Goal: Transaction & Acquisition: Purchase product/service

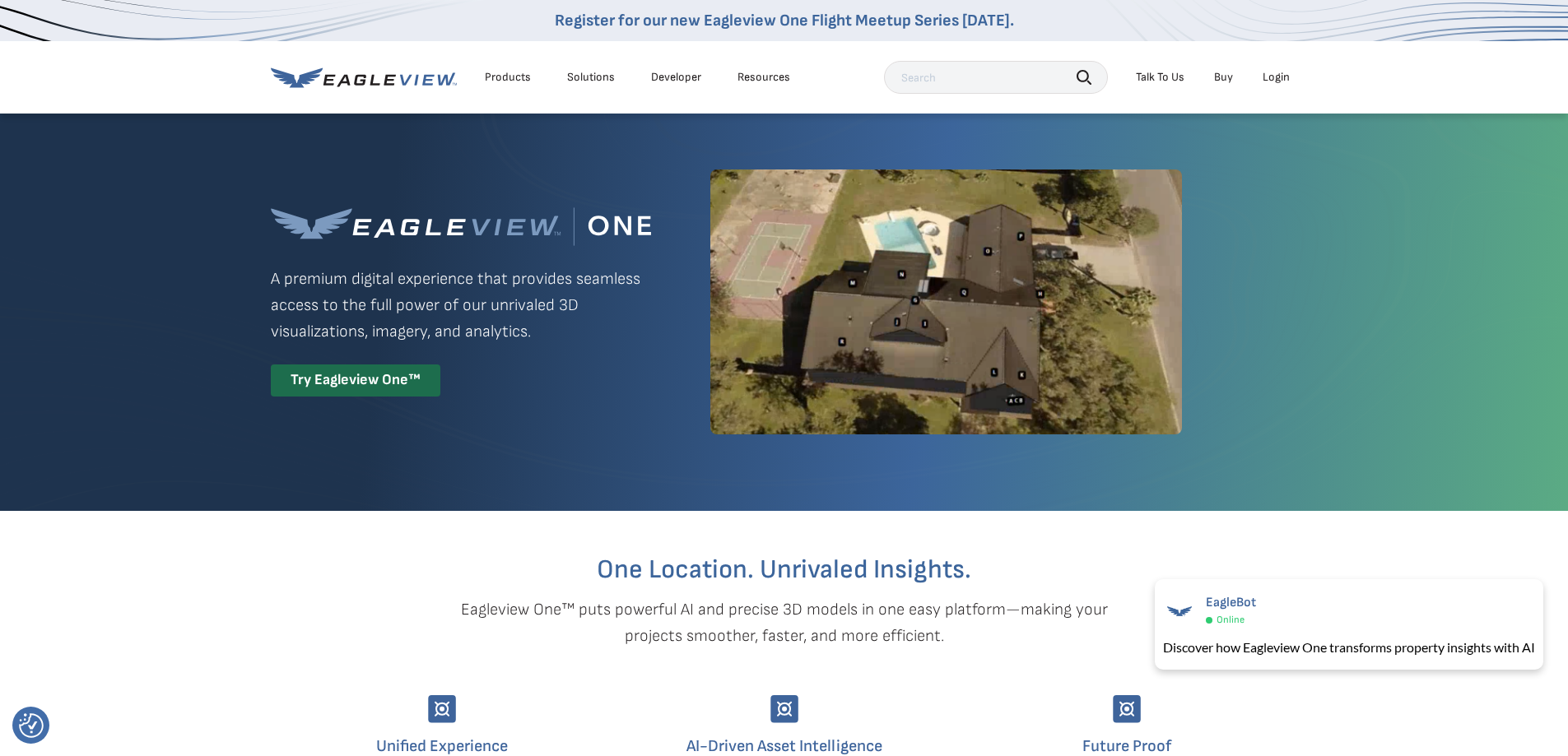
click at [1273, 75] on div "Login" at bounding box center [1276, 78] width 27 height 15
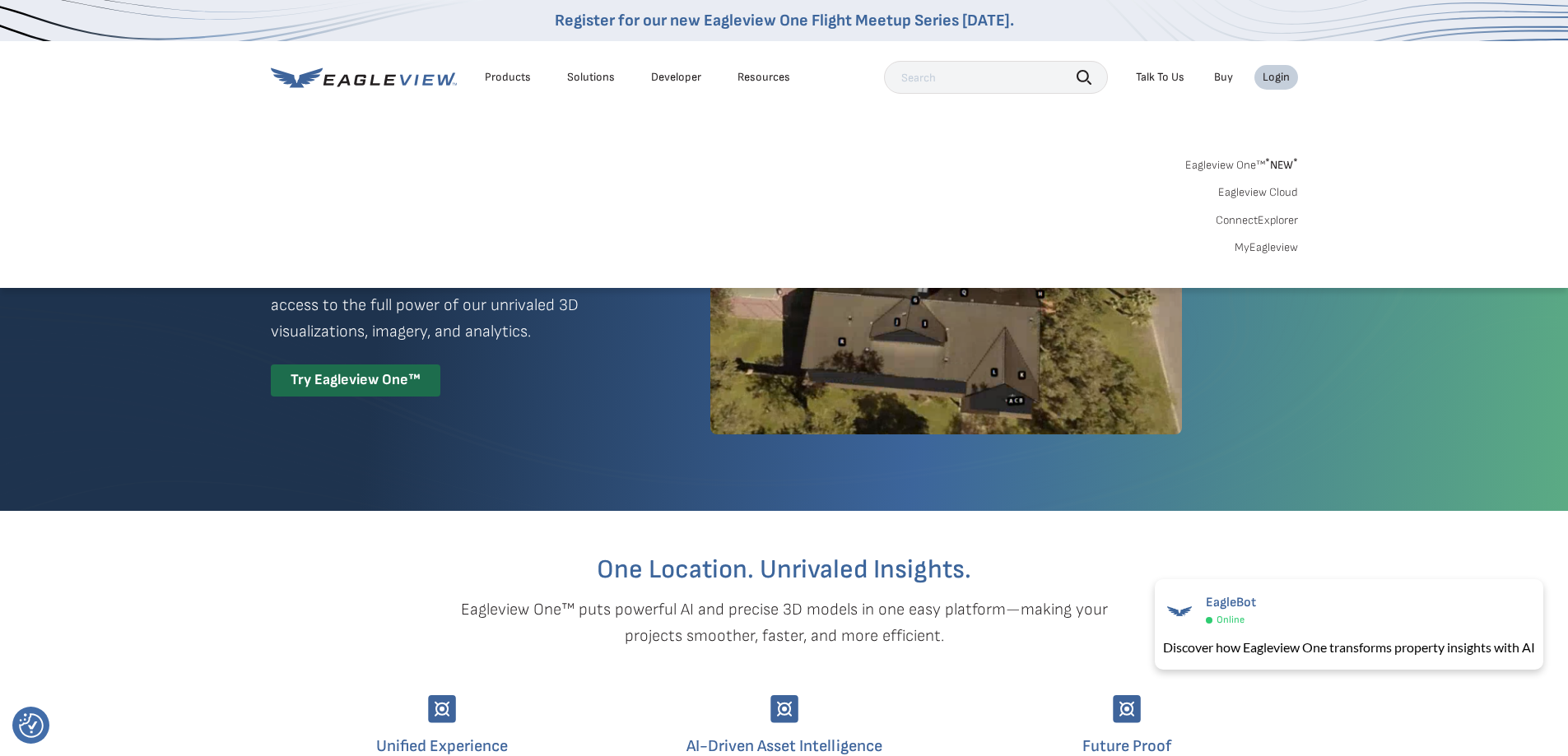
click at [1226, 167] on link "Eagleview One™ * NEW *" at bounding box center [1241, 162] width 112 height 19
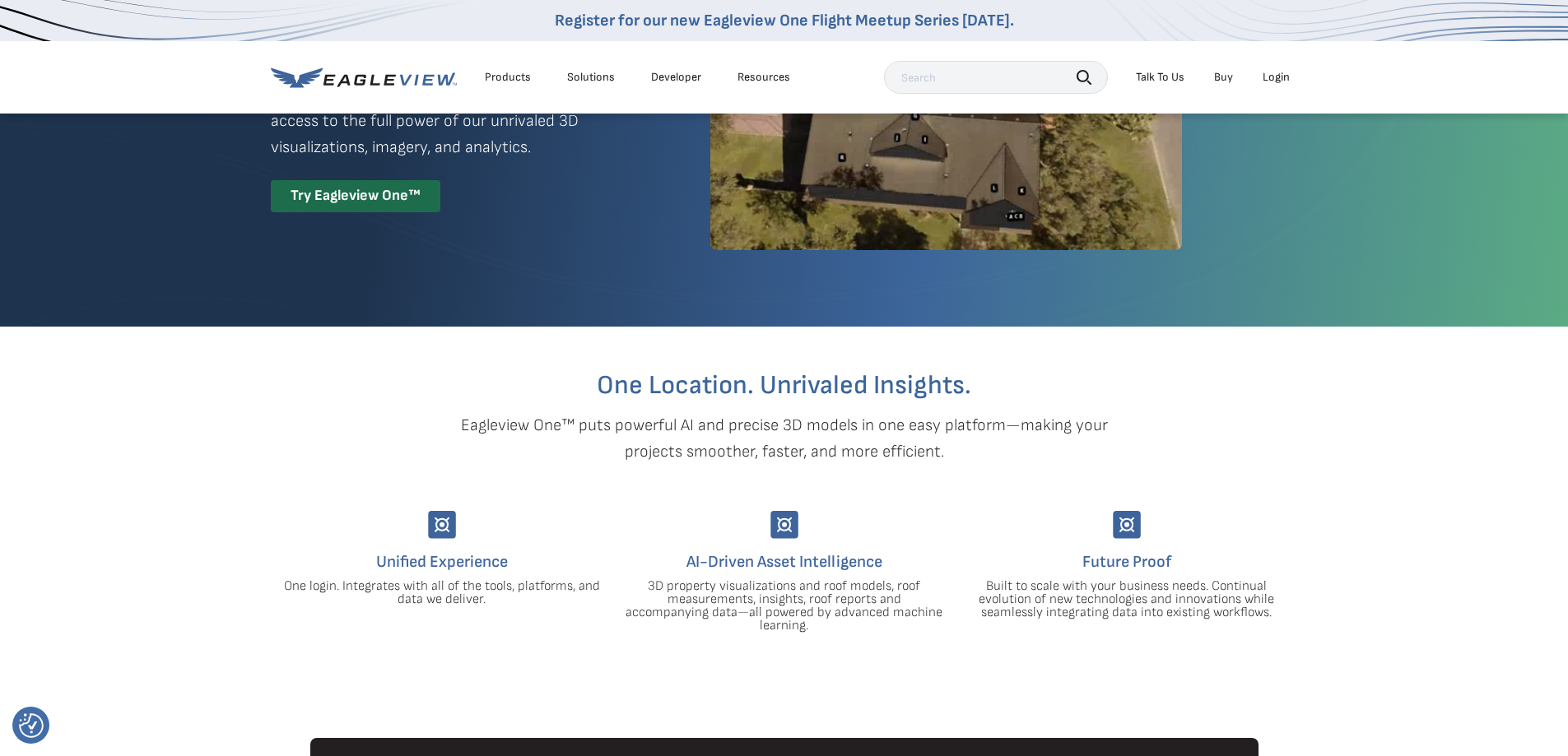
scroll to position [247, 0]
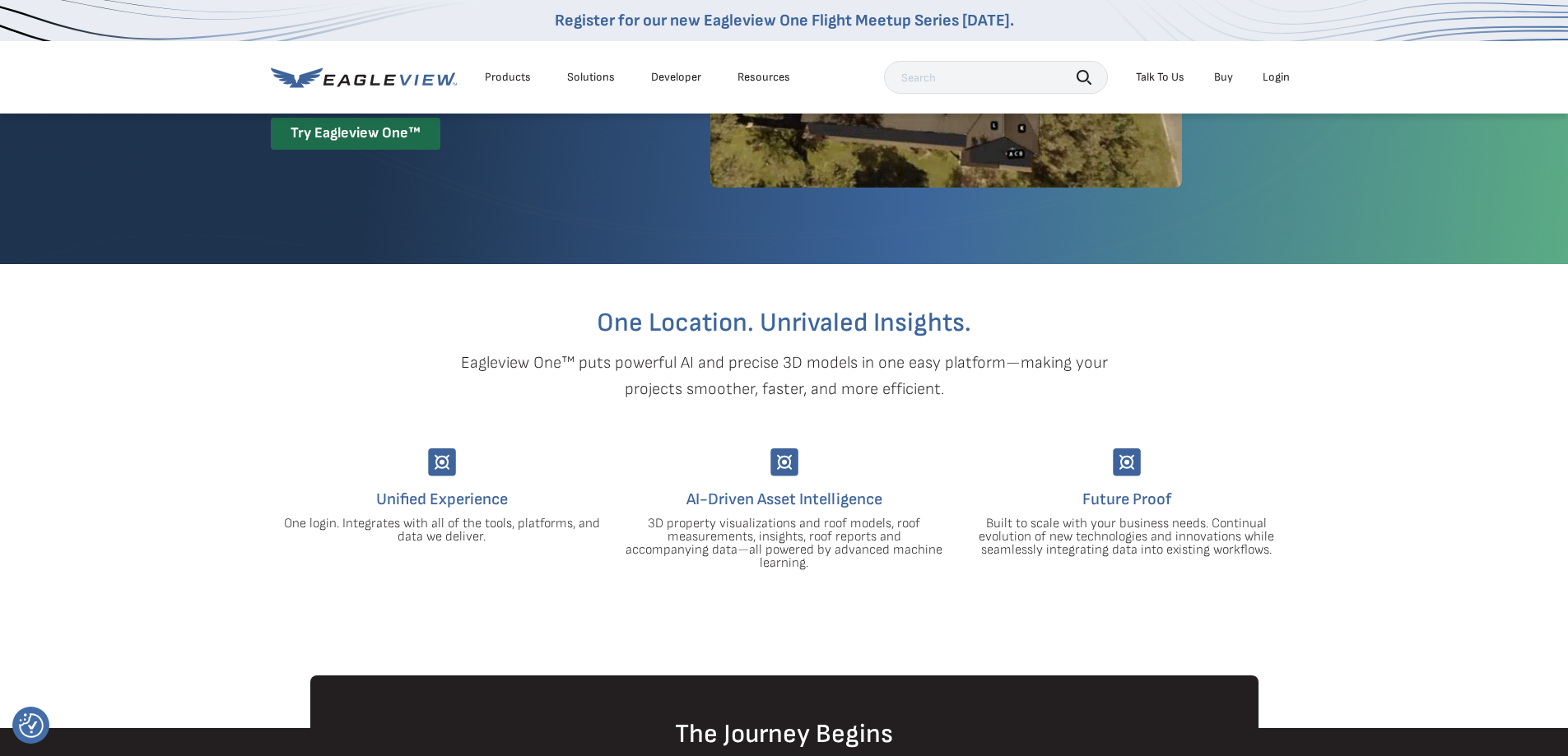
click at [1276, 77] on div "Login" at bounding box center [1276, 78] width 27 height 15
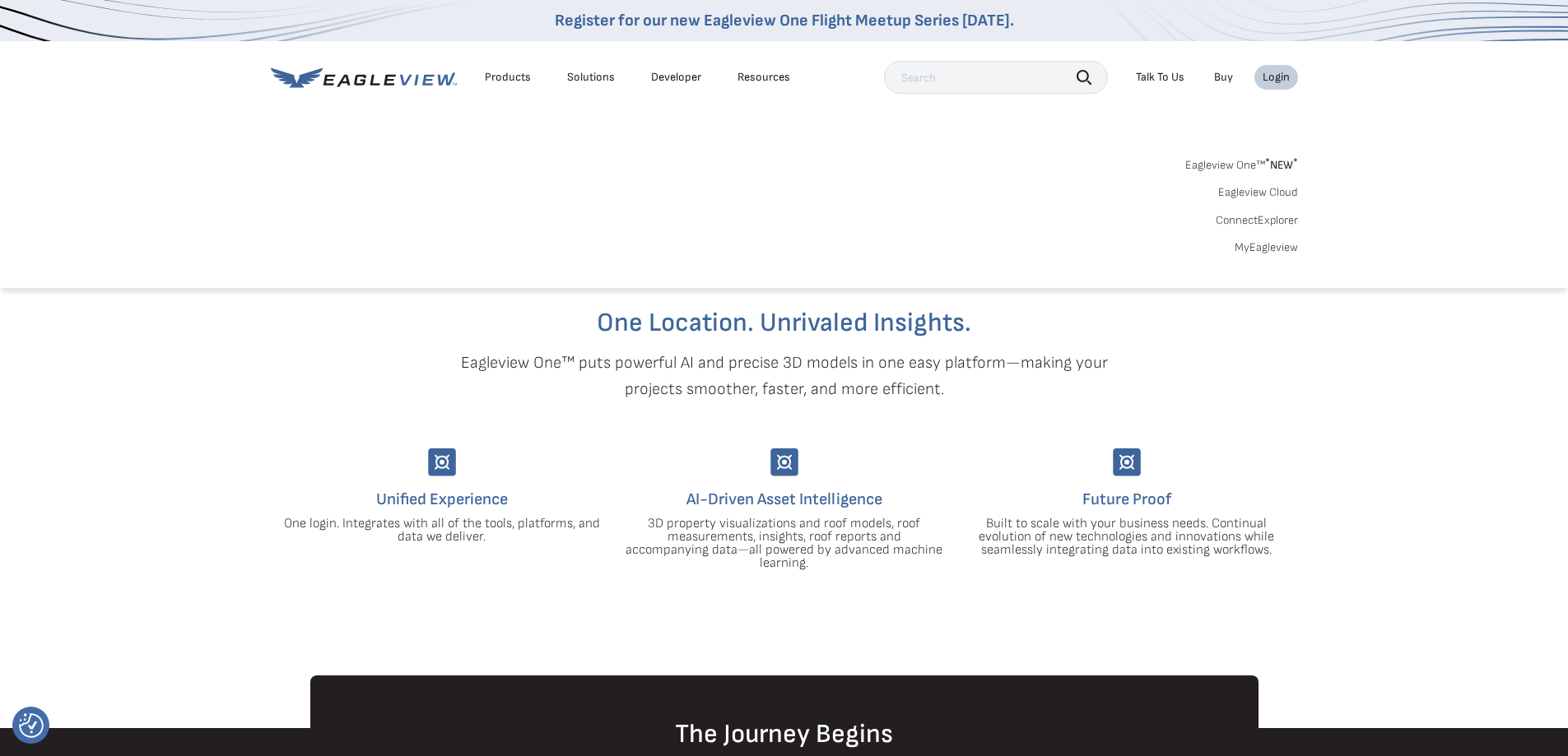
click at [1228, 165] on link "Eagleview One™ * NEW *" at bounding box center [1241, 162] width 112 height 19
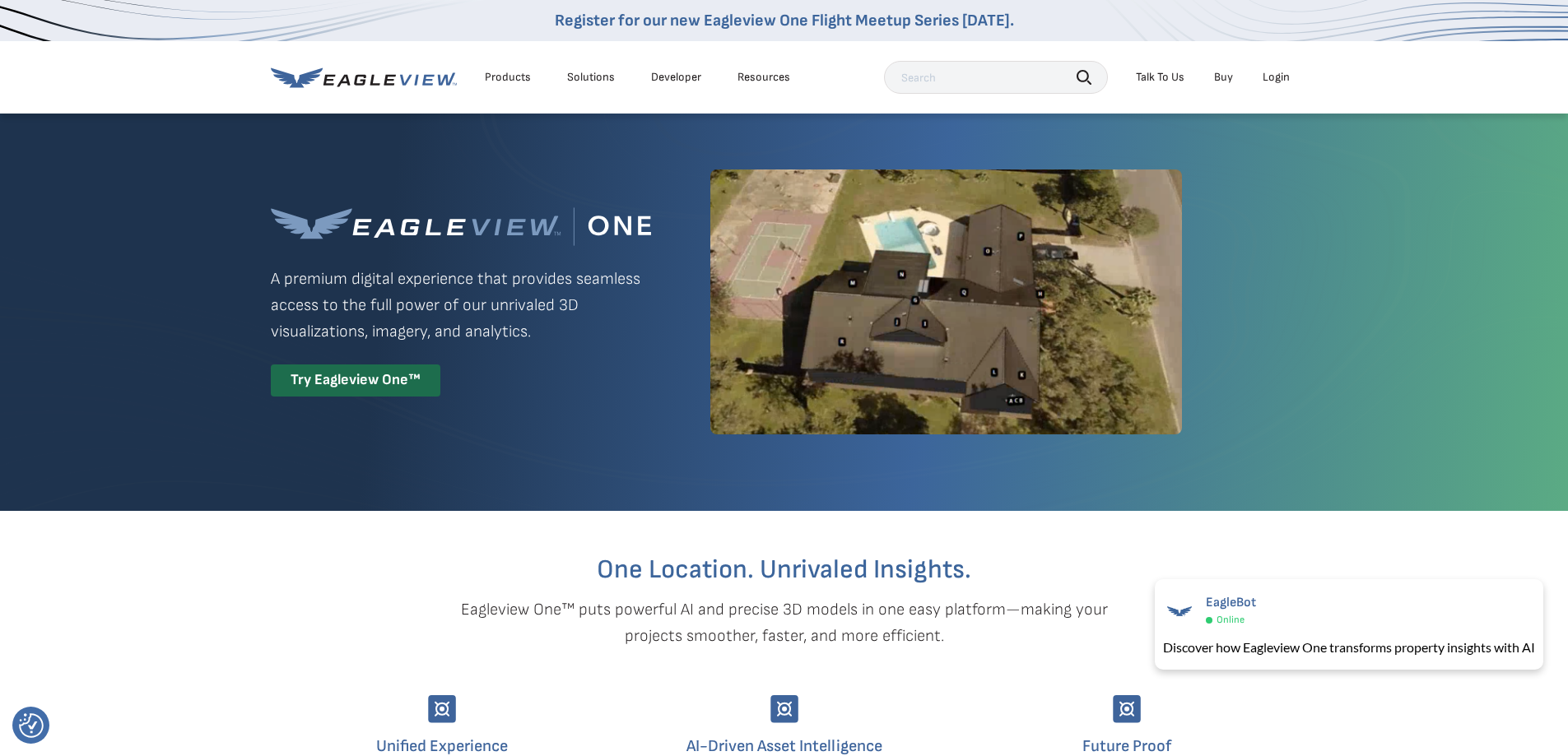
click at [1282, 75] on div "Login" at bounding box center [1276, 78] width 27 height 15
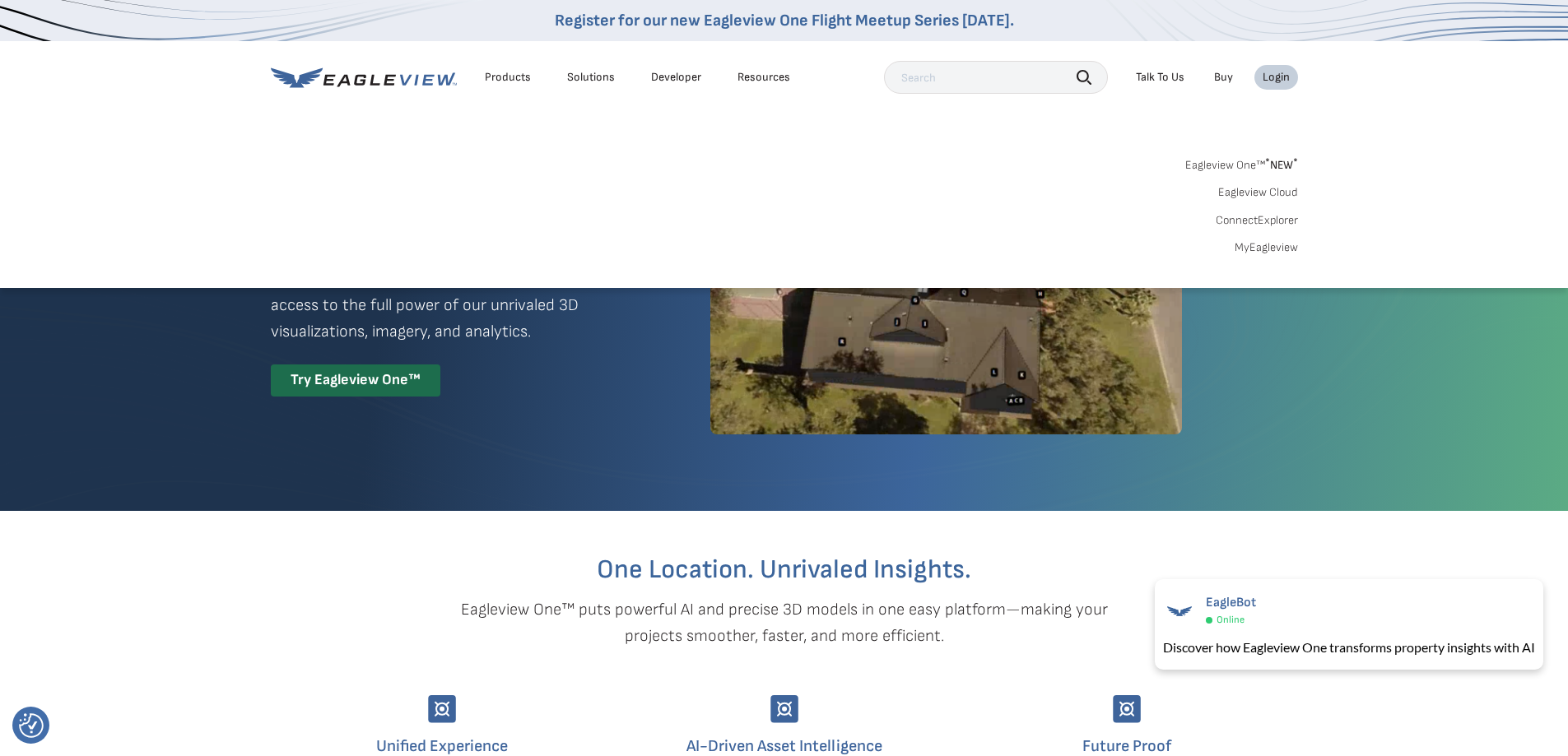
click at [1227, 168] on link "Eagleview One™ * NEW *" at bounding box center [1241, 162] width 112 height 19
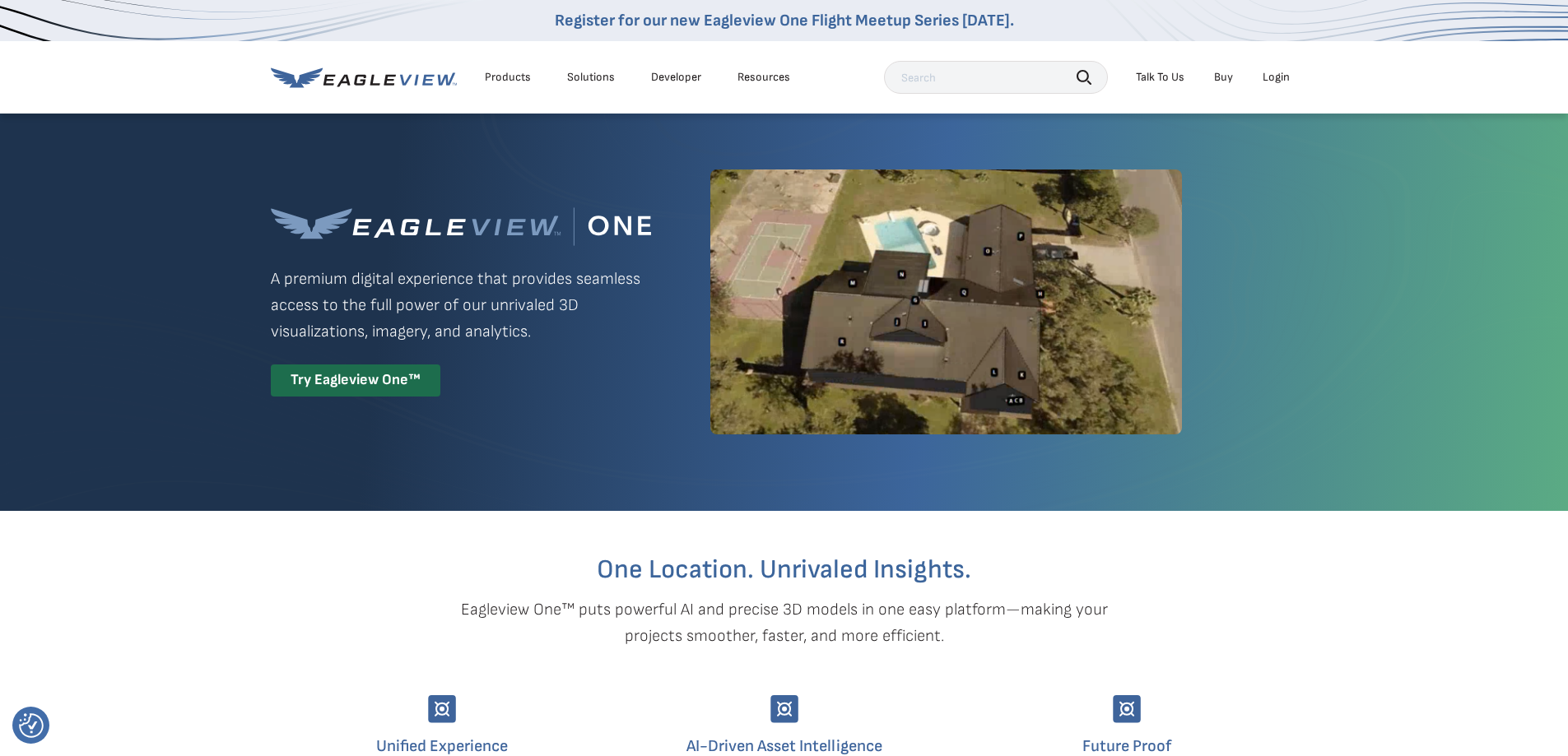
click at [1282, 76] on div "Login" at bounding box center [1276, 78] width 27 height 15
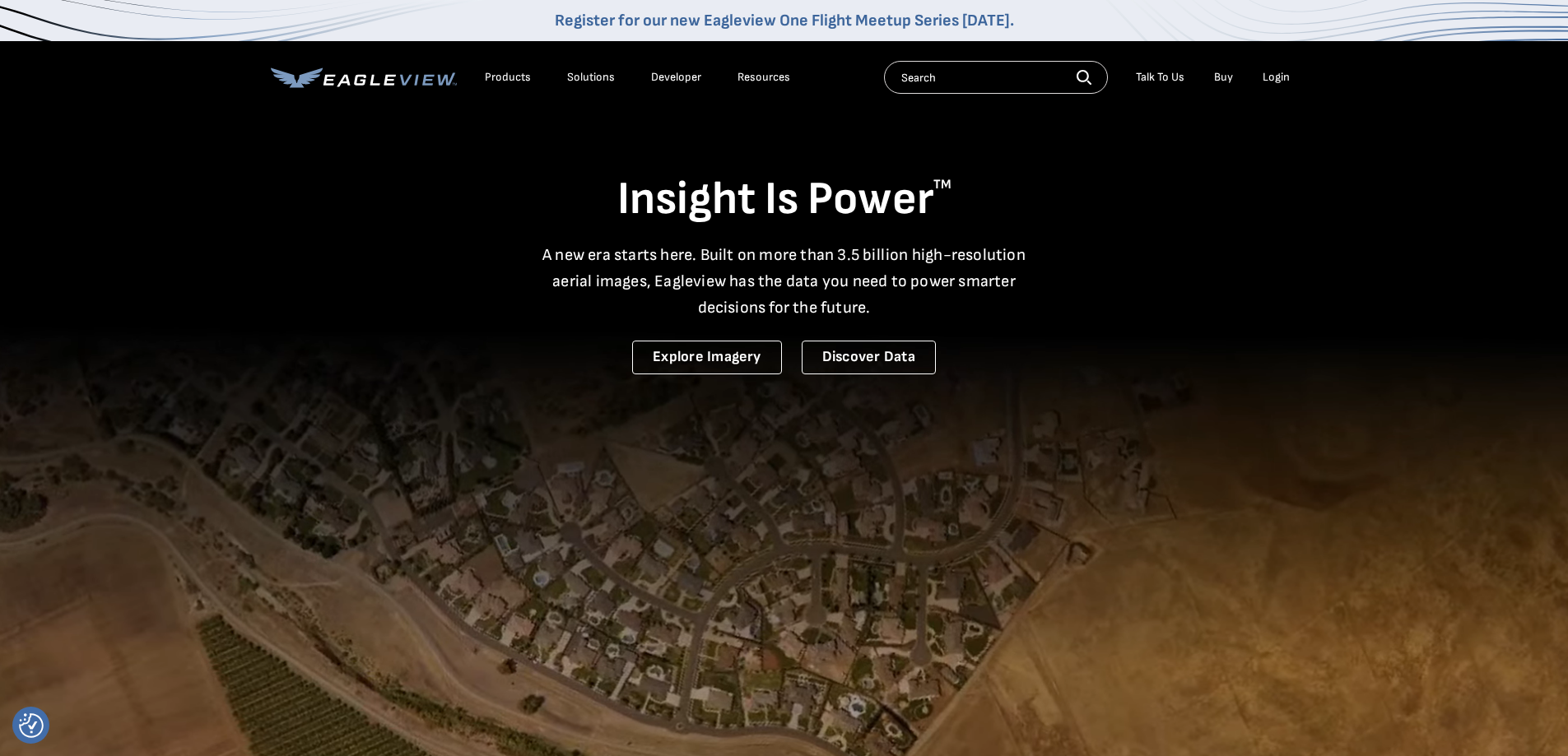
click at [1285, 77] on div "Login" at bounding box center [1276, 78] width 27 height 15
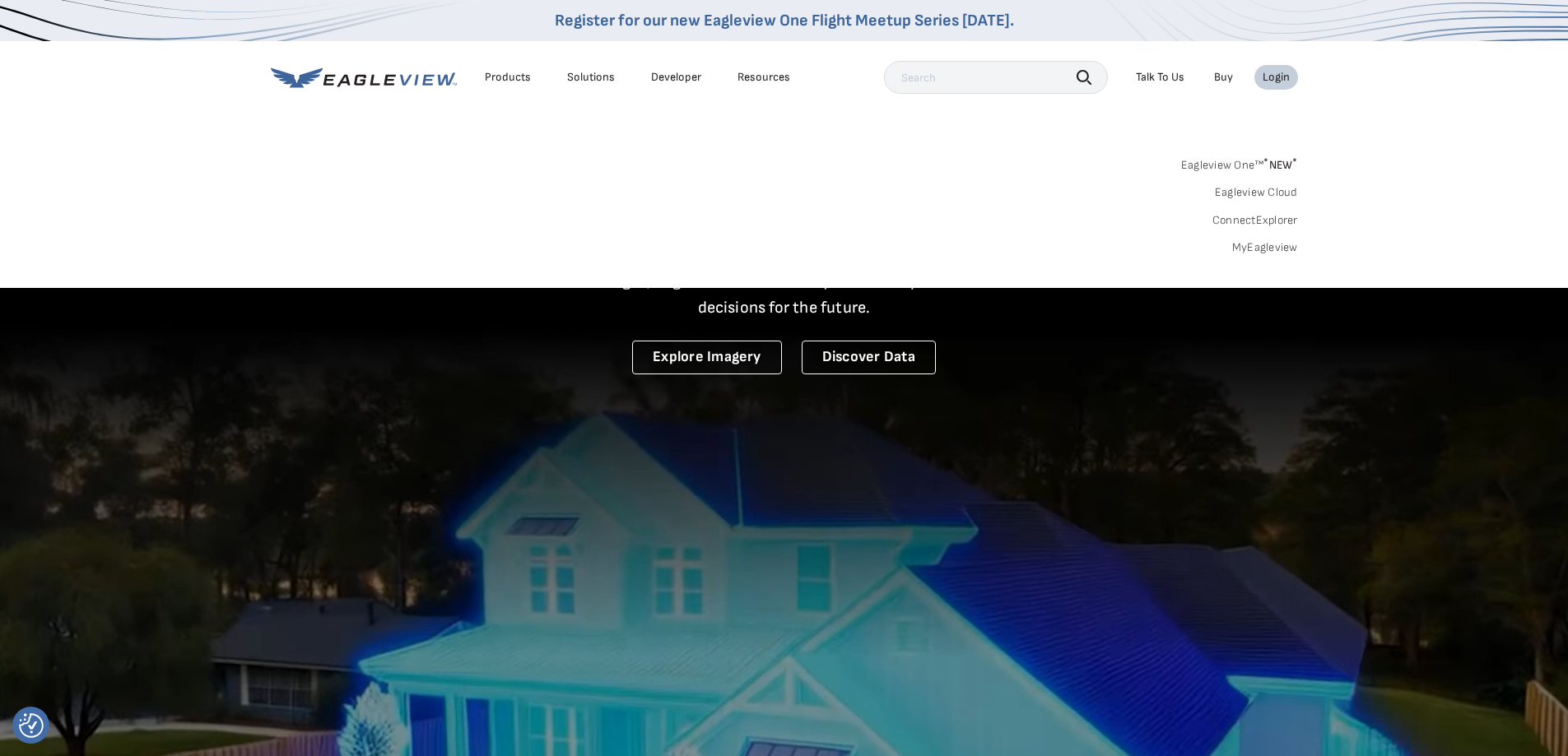
click at [1249, 250] on link "MyEagleview" at bounding box center [1265, 247] width 66 height 15
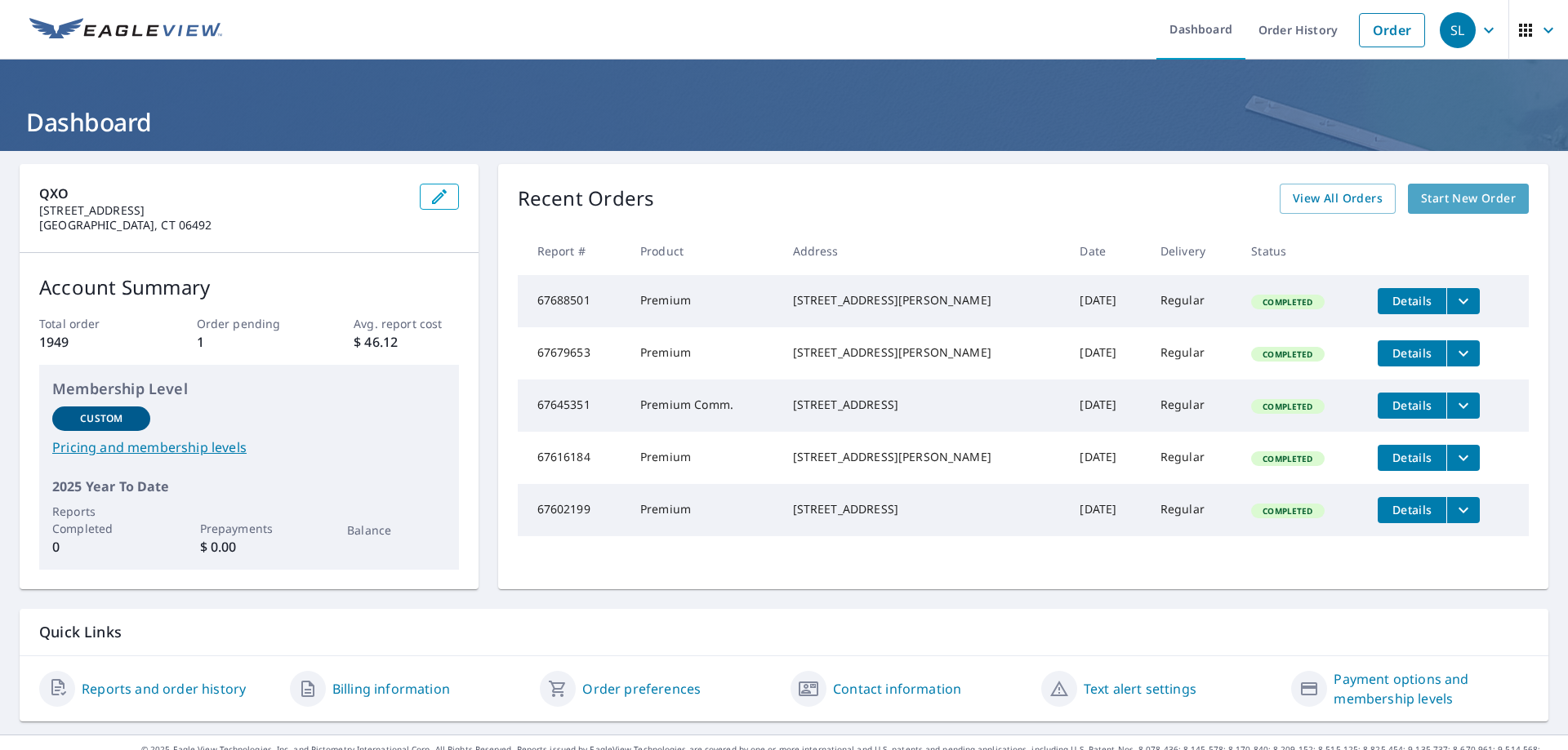
click at [1441, 203] on span "Start New Order" at bounding box center [1468, 199] width 95 height 20
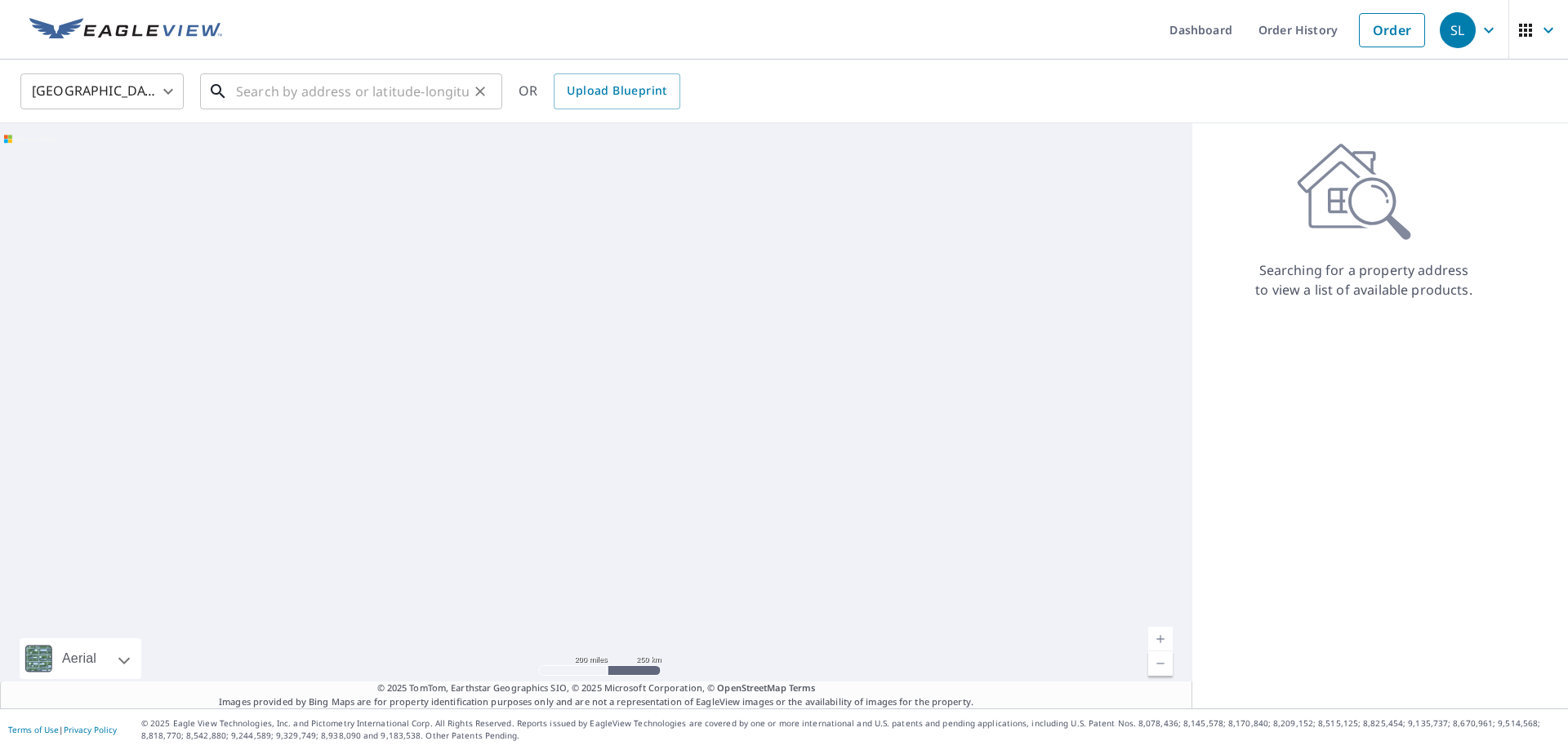
click at [289, 95] on input "text" at bounding box center [353, 91] width 233 height 46
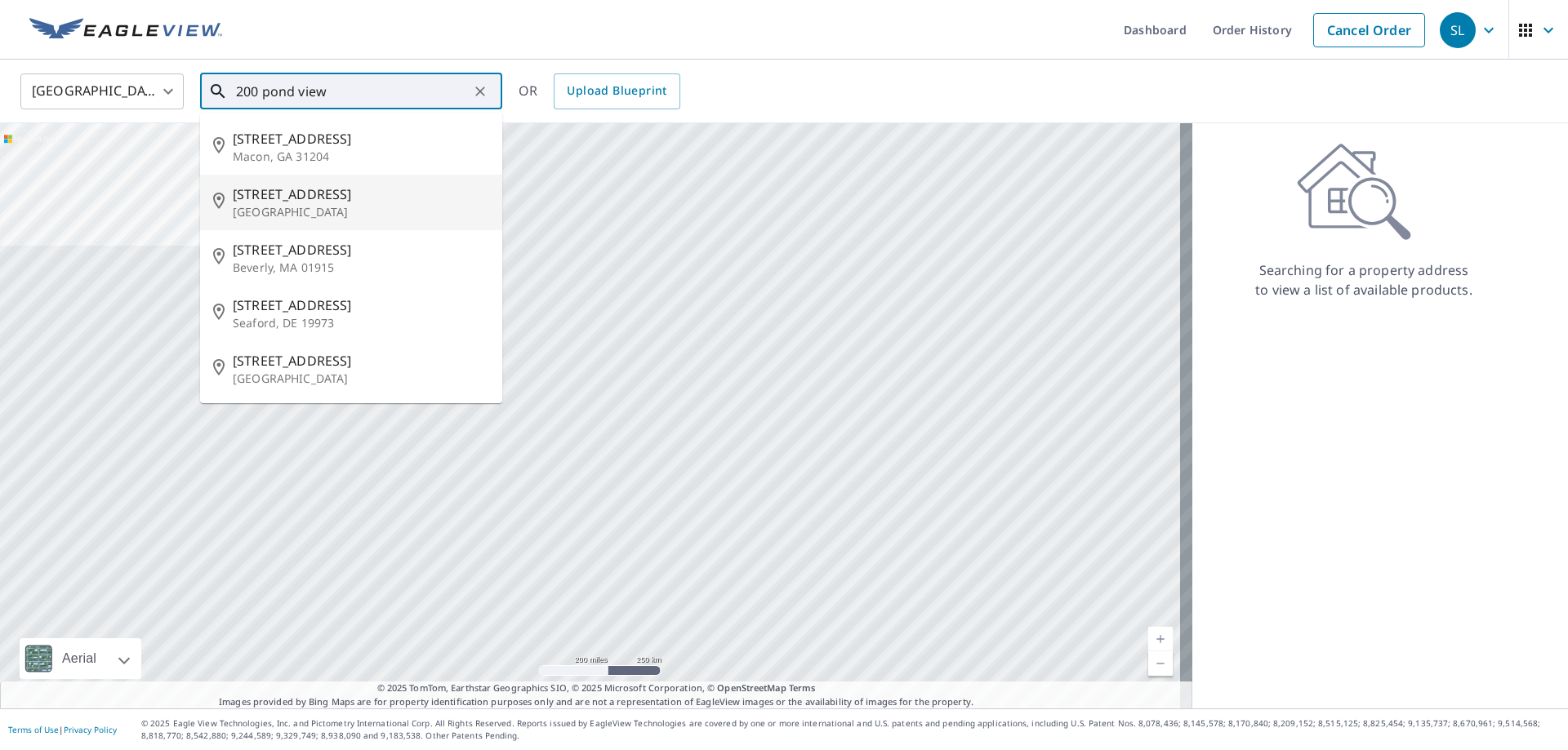
click at [233, 208] on p "Meriden, CT 06450" at bounding box center [361, 212] width 257 height 16
type input "200 Pond View Dr Meriden, CT 06450"
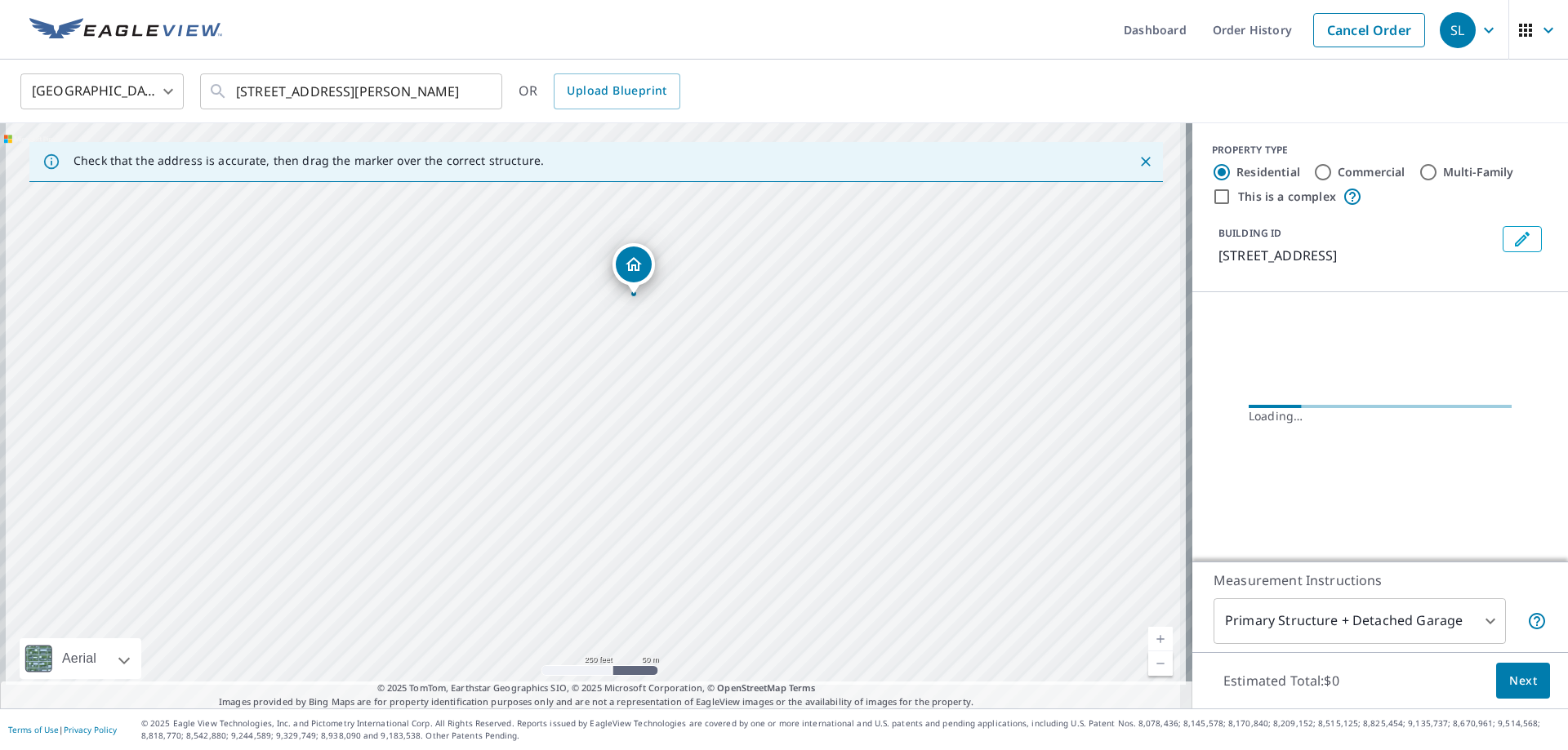
drag, startPoint x: 826, startPoint y: 494, endPoint x: 881, endPoint y: 295, distance: 206.5
click at [881, 295] on div "200 Pond View Dr Meriden, CT 06450" at bounding box center [596, 416] width 1192 height 585
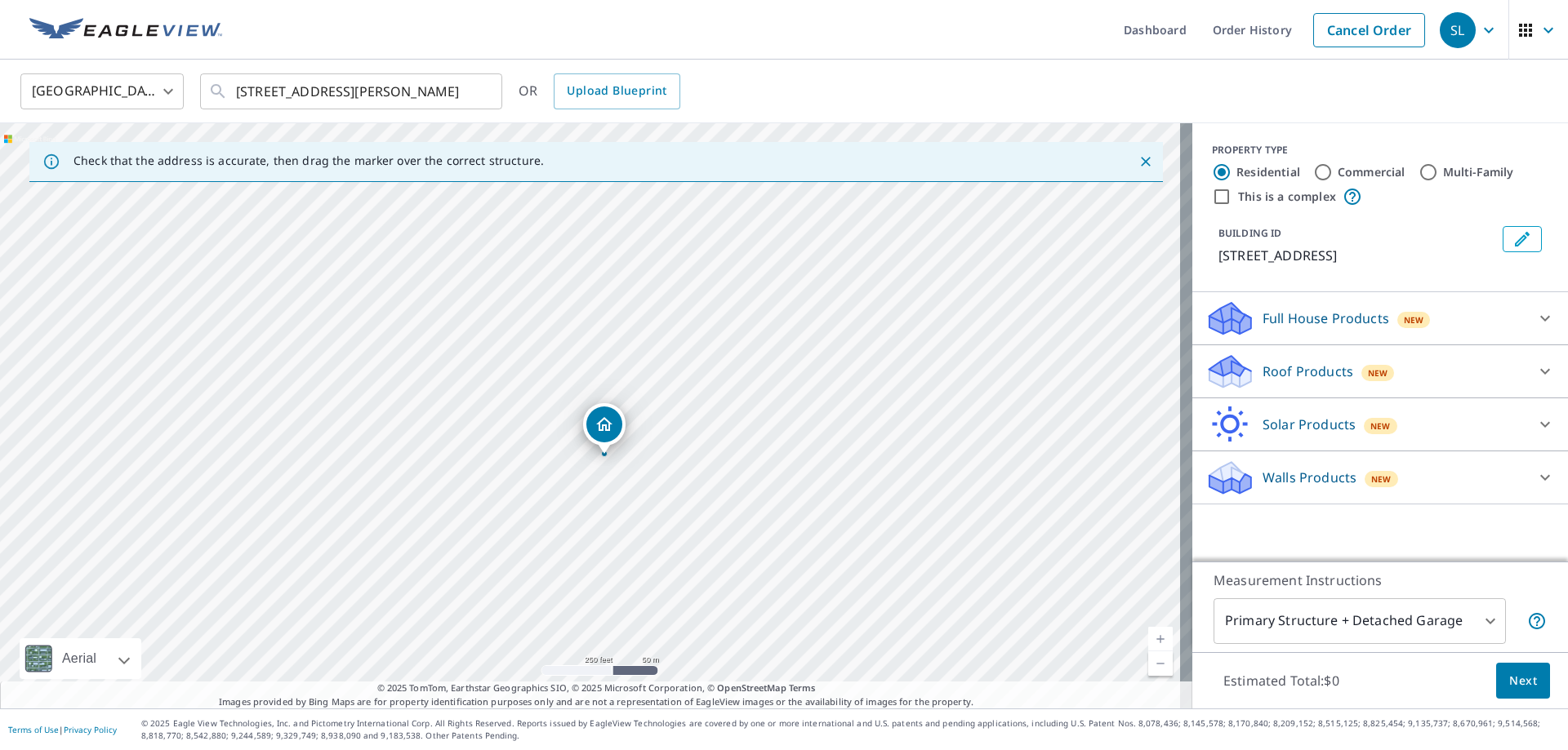
drag, startPoint x: 727, startPoint y: 465, endPoint x: 754, endPoint y: 566, distance: 104.5
click at [754, 566] on div "200 Pond View Dr Meriden, CT 06450" at bounding box center [596, 416] width 1192 height 585
drag, startPoint x: 500, startPoint y: 342, endPoint x: 499, endPoint y: 440, distance: 98.0
click at [511, 452] on div "200 Pond View Dr Meriden, CT 06450" at bounding box center [596, 416] width 1192 height 585
drag, startPoint x: 558, startPoint y: 450, endPoint x: 580, endPoint y: 470, distance: 29.7
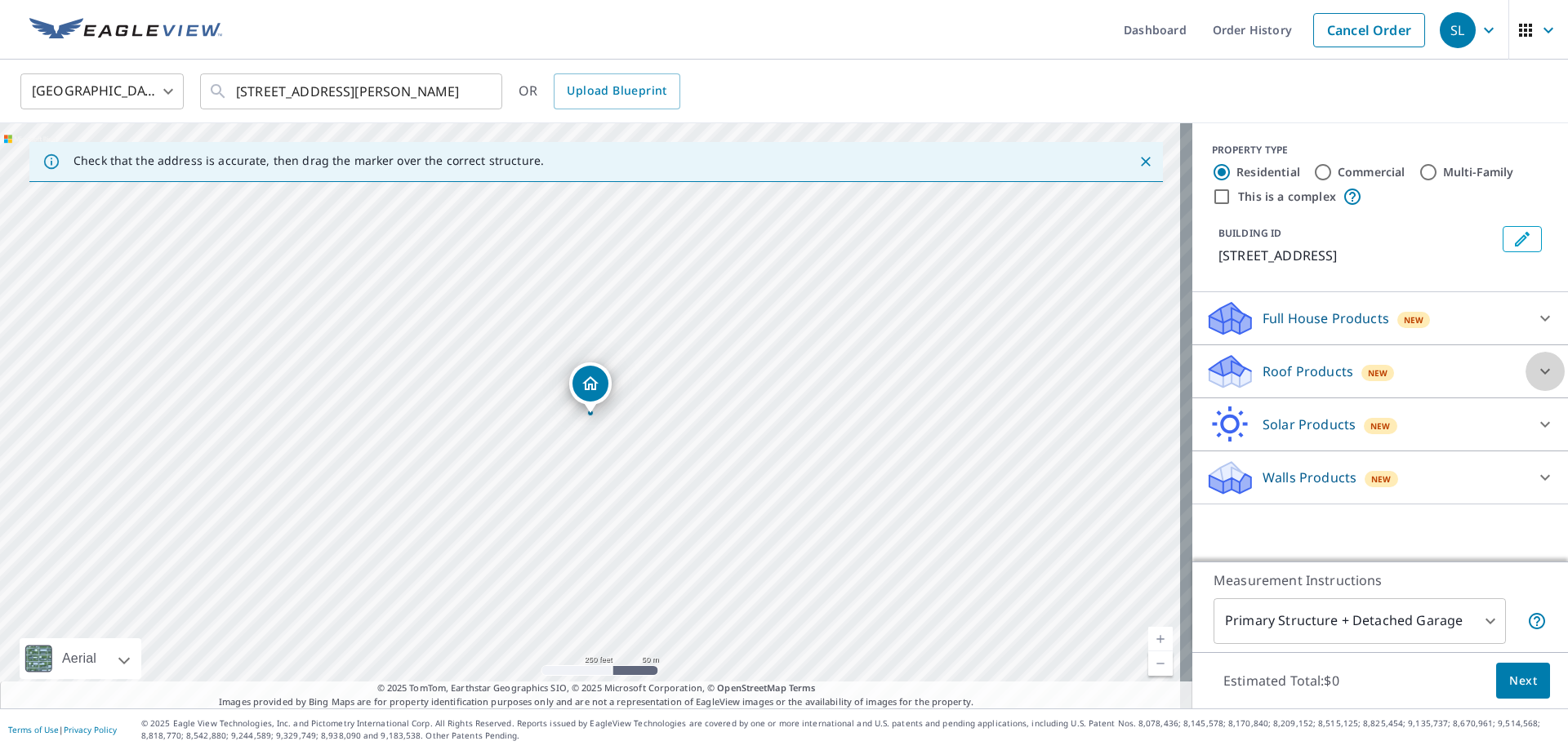
click at [1535, 367] on icon at bounding box center [1545, 371] width 19 height 19
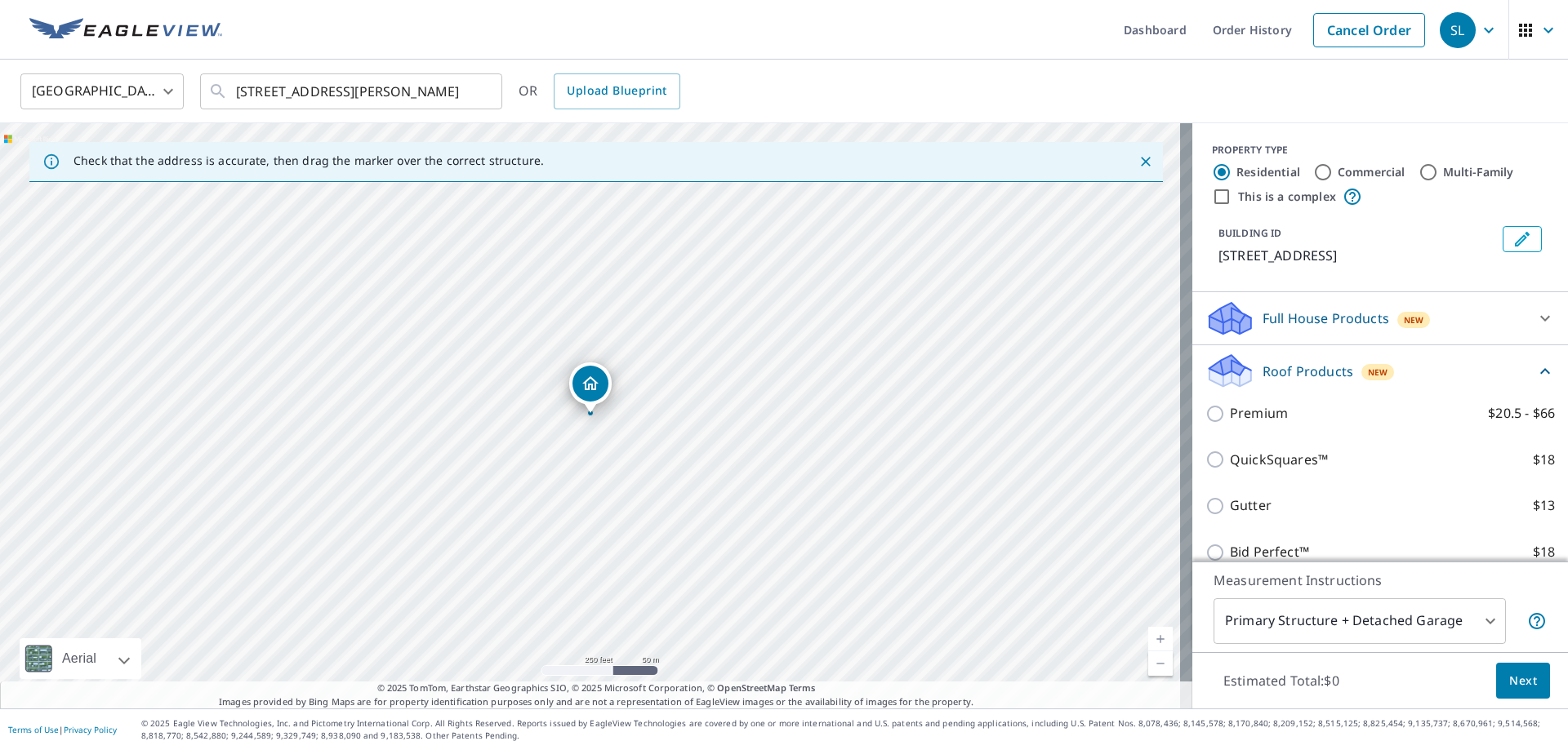
click at [1314, 170] on input "Commercial" at bounding box center [1323, 172] width 19 height 19
radio input "true"
type input "4"
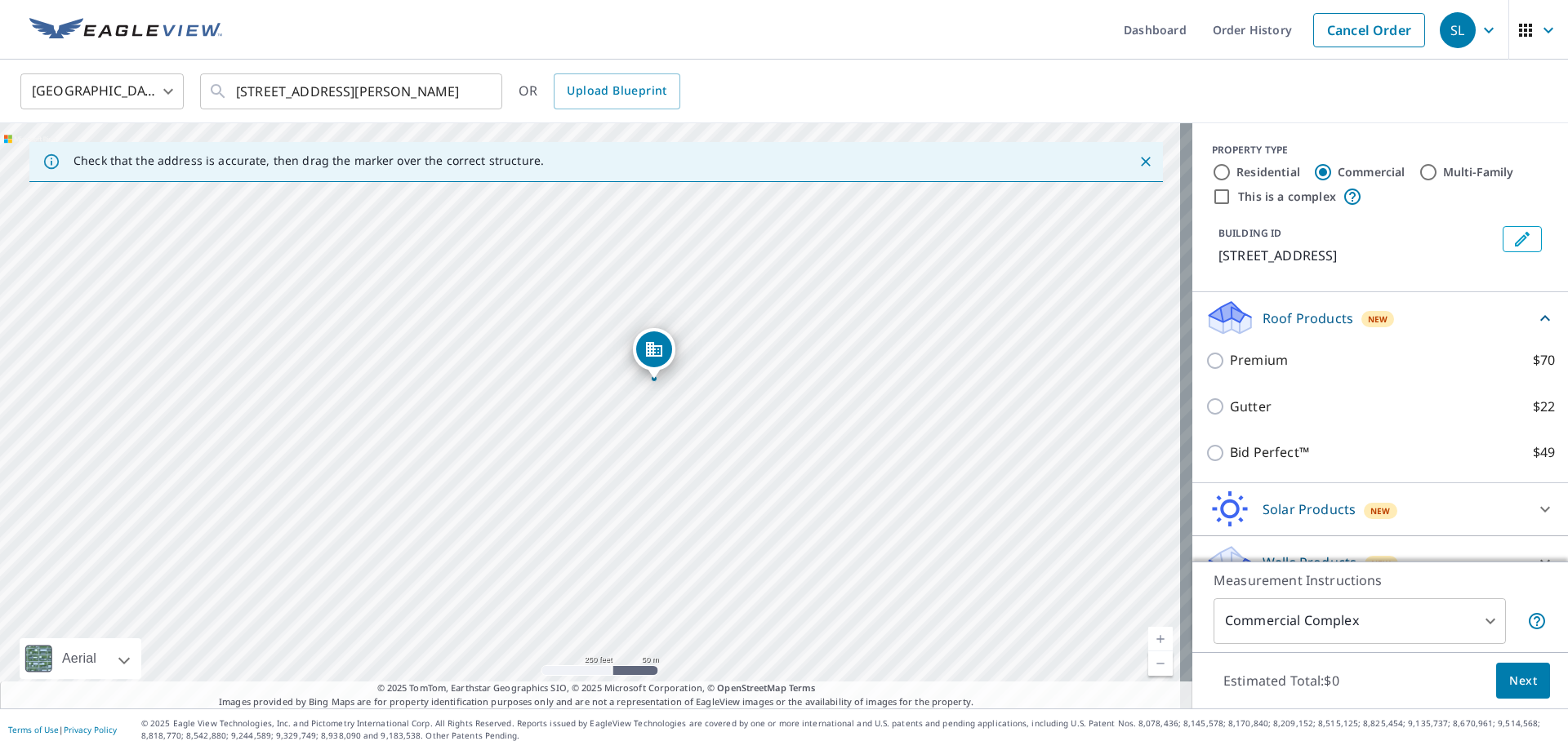
drag, startPoint x: 839, startPoint y: 473, endPoint x: 893, endPoint y: 442, distance: 62.3
click at [893, 442] on div "200 Pond View Dr Meriden, CT 06450" at bounding box center [596, 416] width 1192 height 585
click at [1511, 679] on span "Next" at bounding box center [1523, 681] width 28 height 20
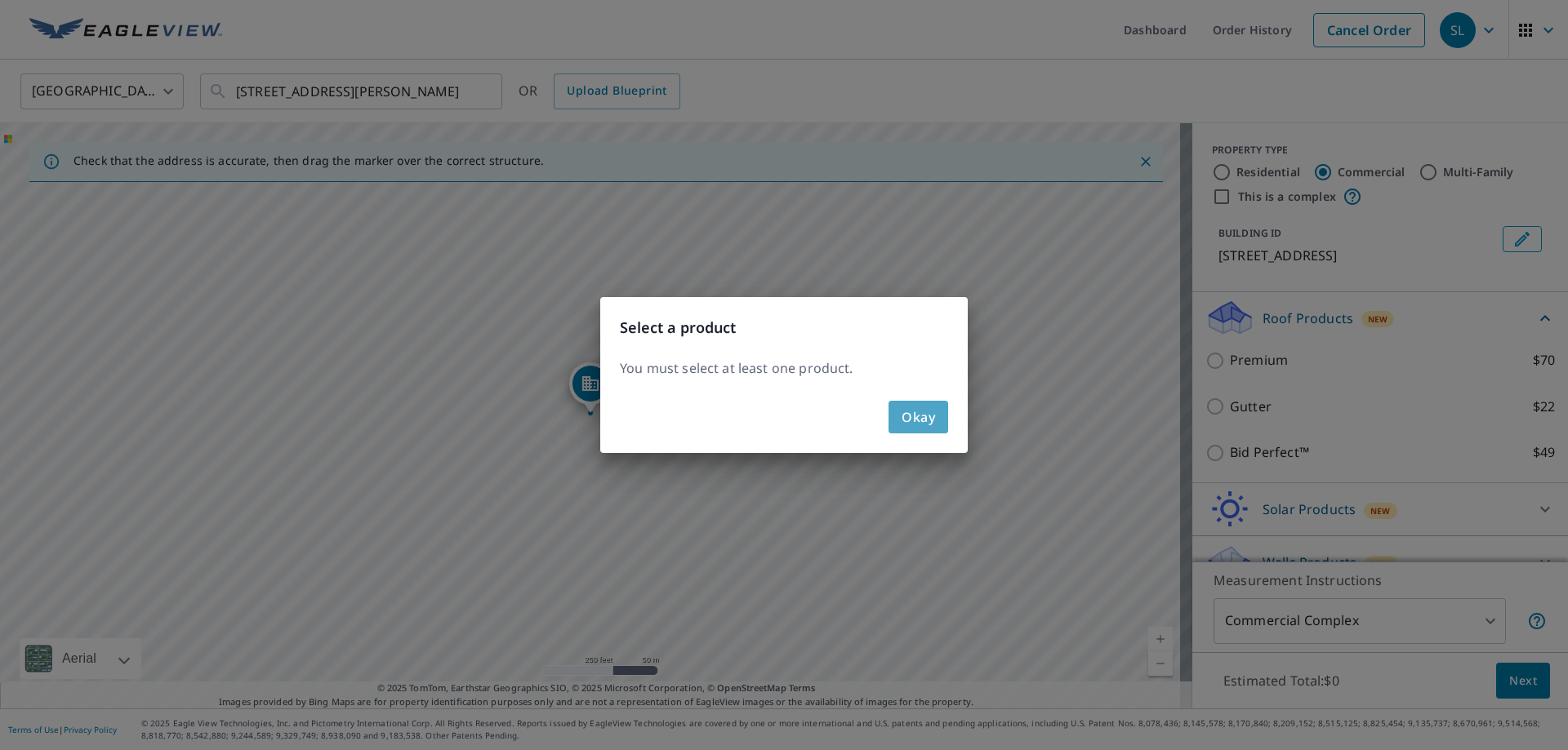
click at [915, 416] on span "Okay" at bounding box center [919, 416] width 34 height 23
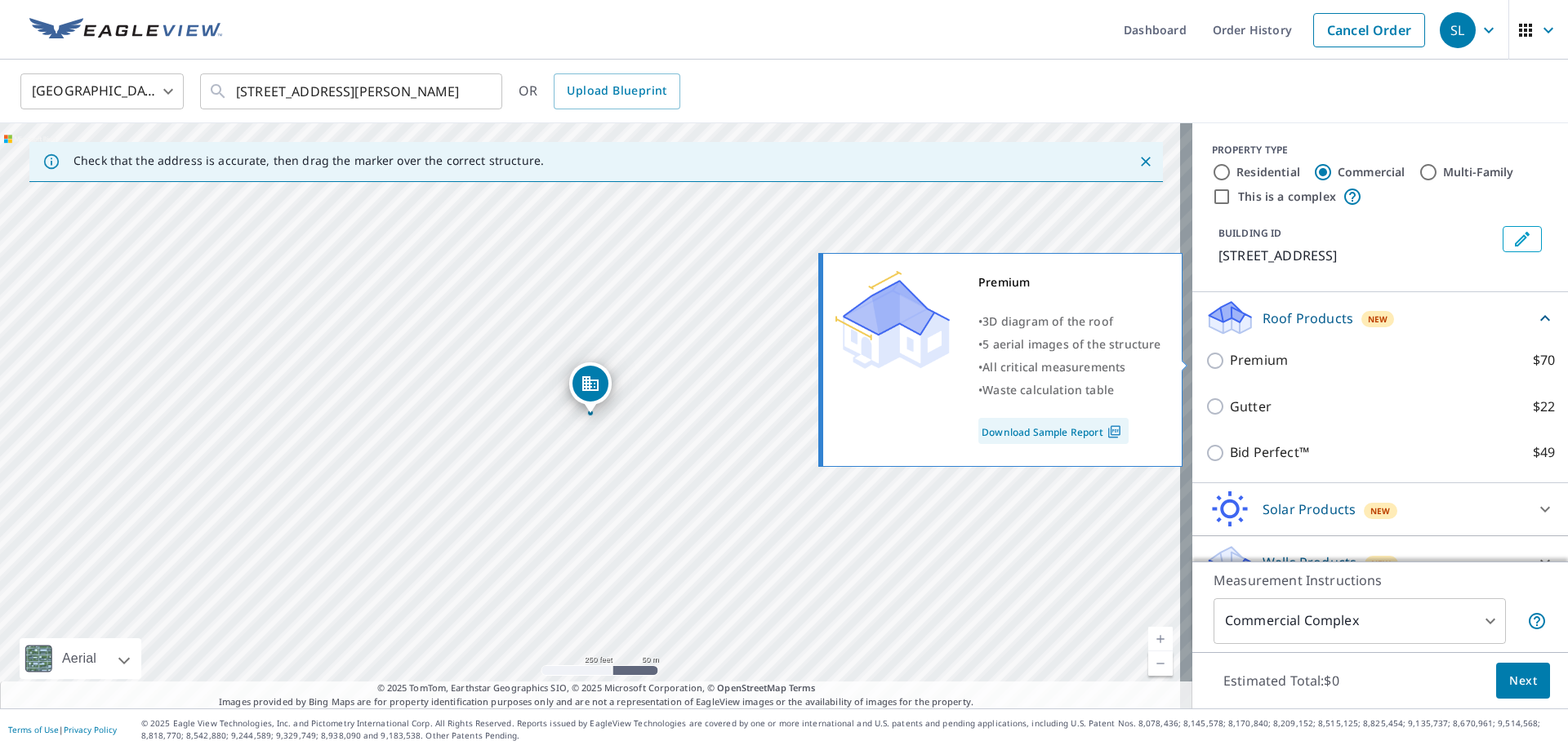
click at [1207, 361] on input "Premium $70" at bounding box center [1218, 360] width 24 height 19
checkbox input "true"
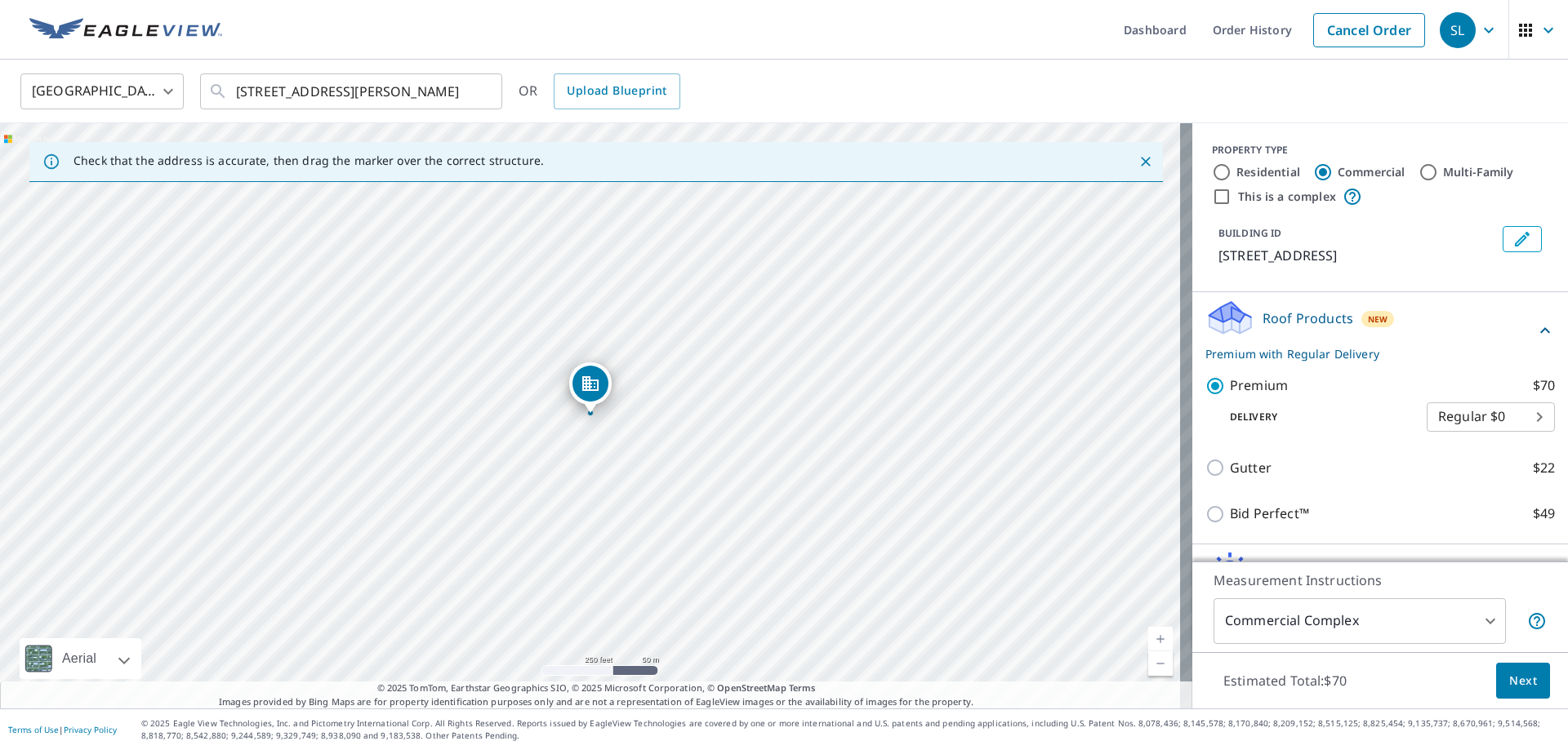
click at [1524, 680] on span "Next" at bounding box center [1523, 681] width 28 height 20
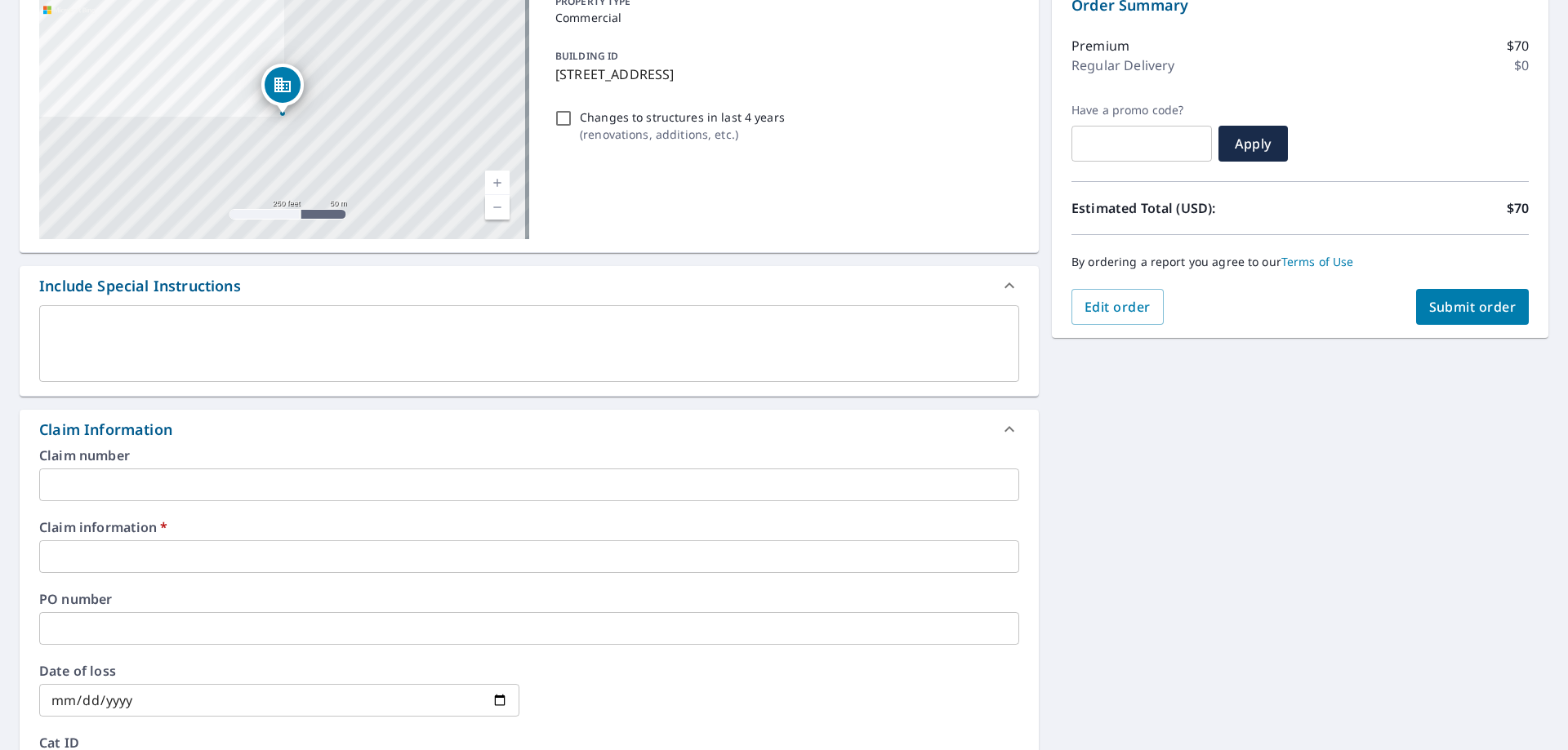
scroll to position [245, 0]
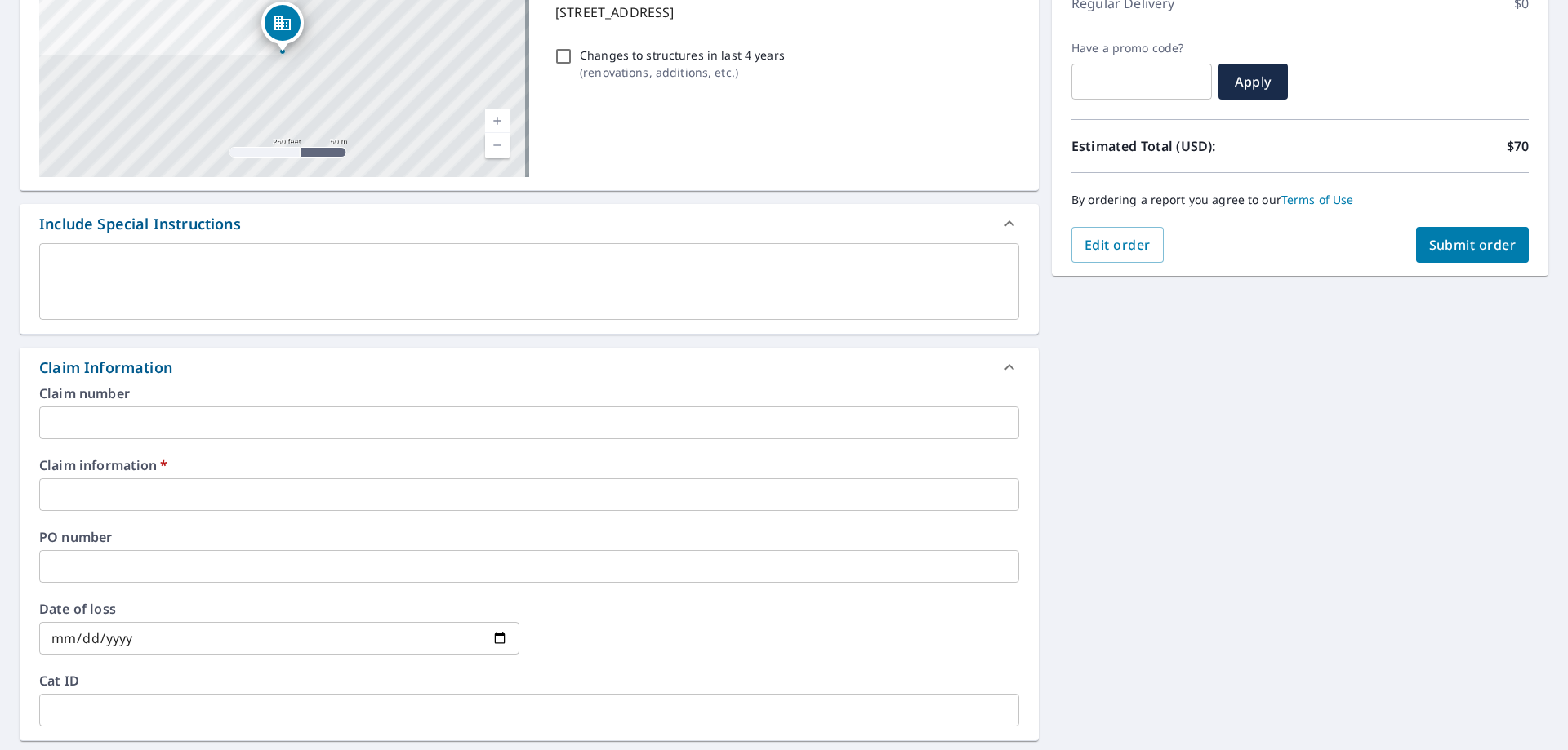
click at [172, 490] on input "text" at bounding box center [529, 494] width 980 height 33
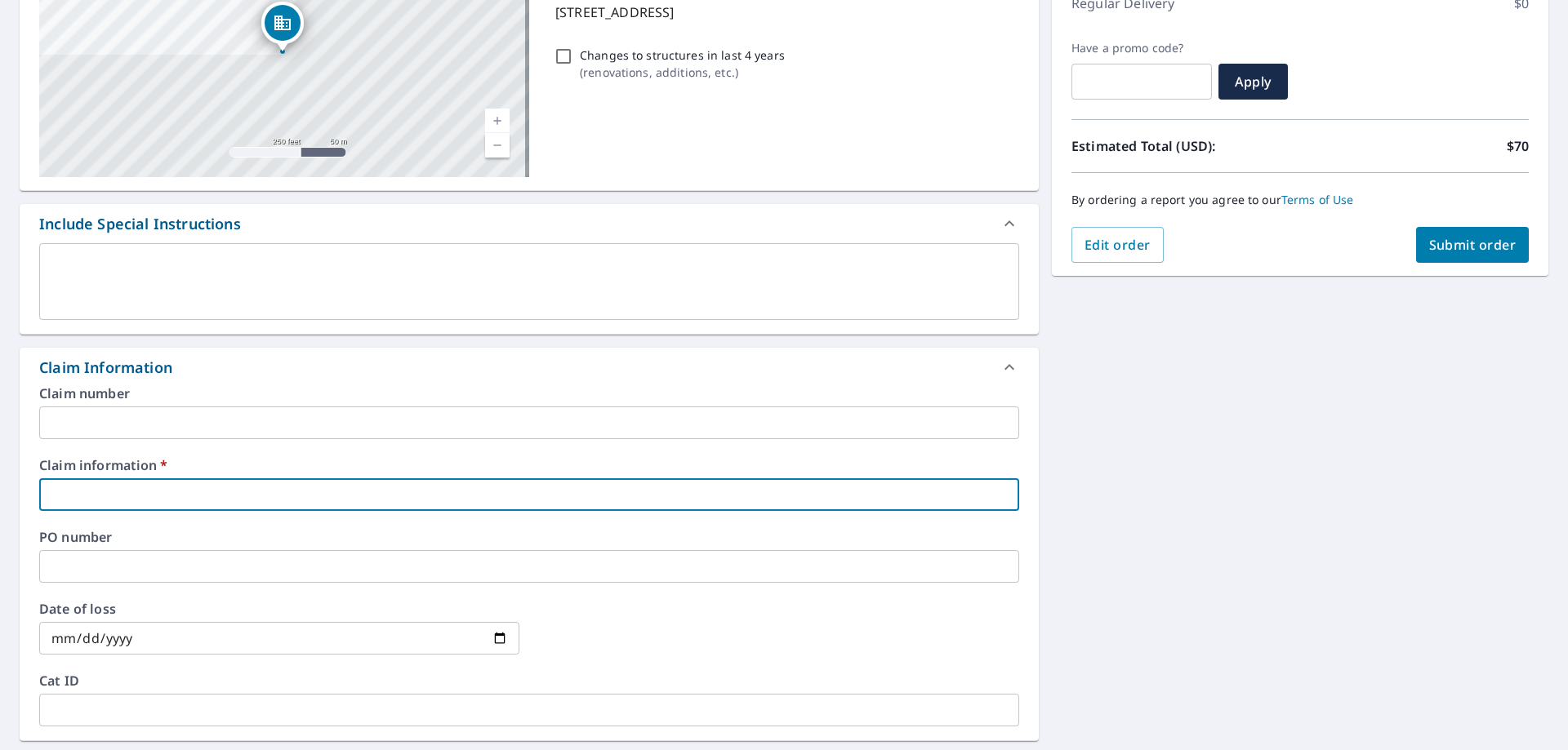
type input "390865"
checkbox input "true"
click at [1078, 321] on div "200 Pond View Dr Meriden, CT 06450 Aerial Road A standard road map Aerial A det…" at bounding box center [784, 504] width 1568 height 1197
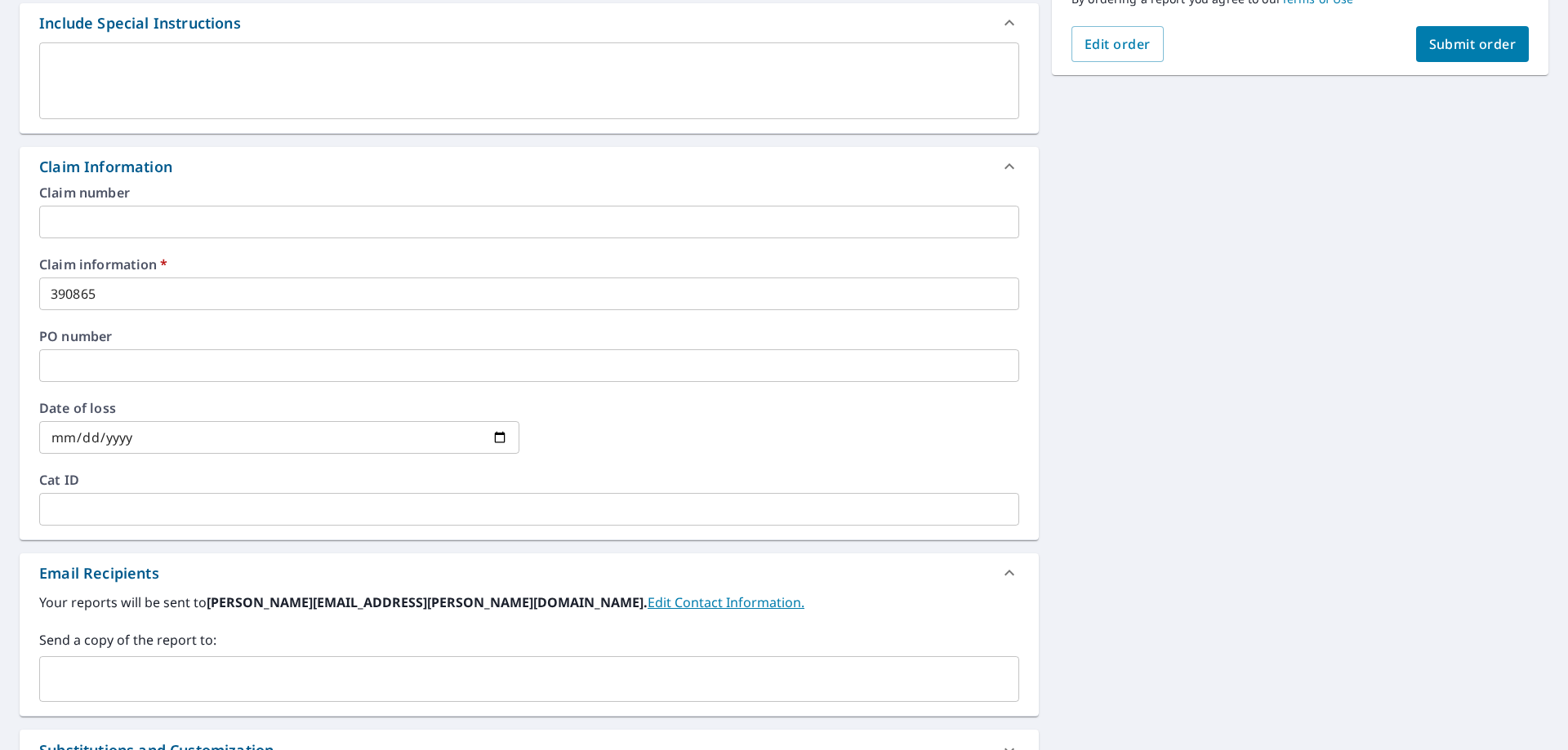
scroll to position [490, 0]
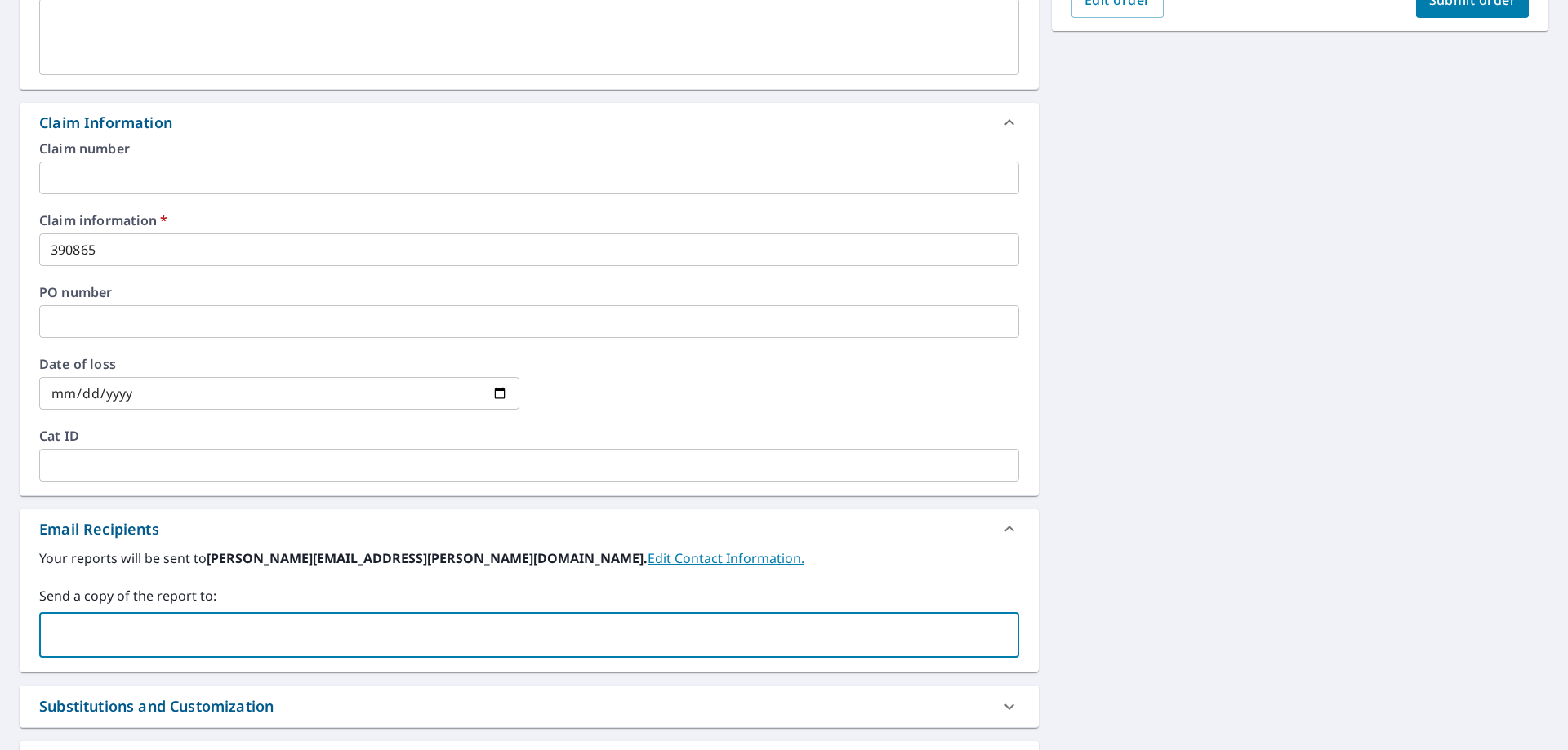
click at [68, 628] on input "text" at bounding box center [517, 634] width 941 height 31
type input "brian.nelson@qxo.com"
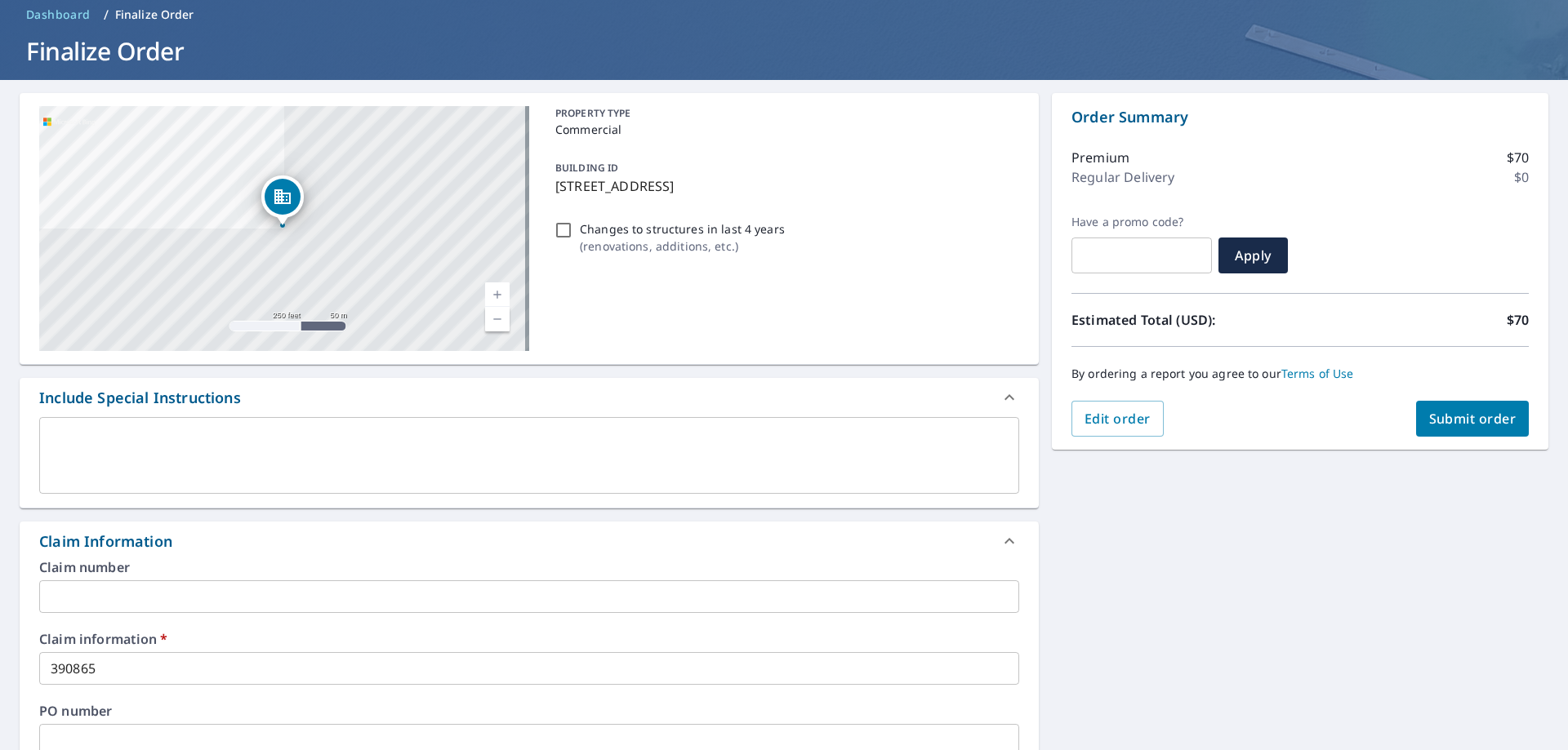
scroll to position [69, 0]
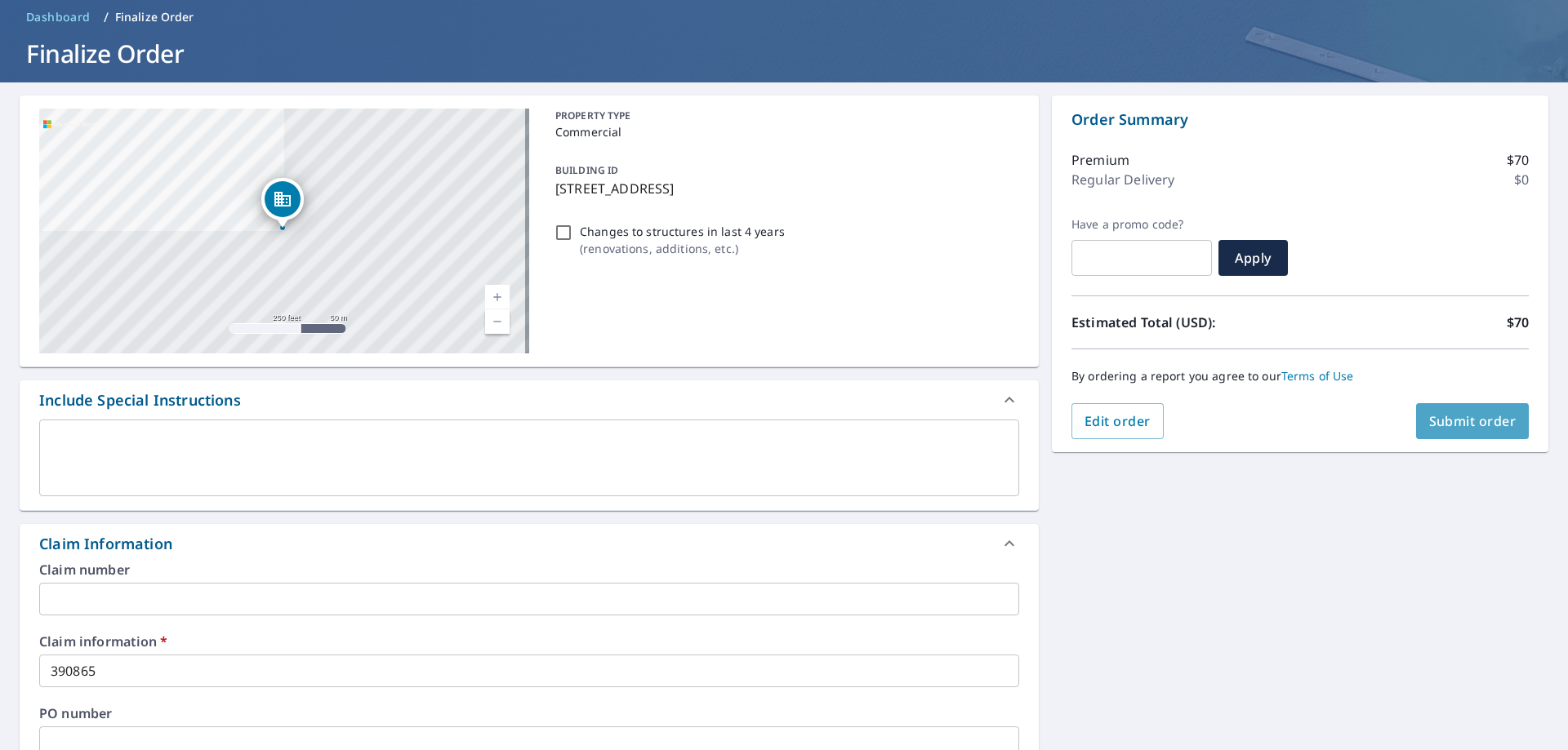
click at [1462, 427] on span "Submit order" at bounding box center [1473, 421] width 87 height 18
checkbox input "true"
